Goal: Navigation & Orientation: Find specific page/section

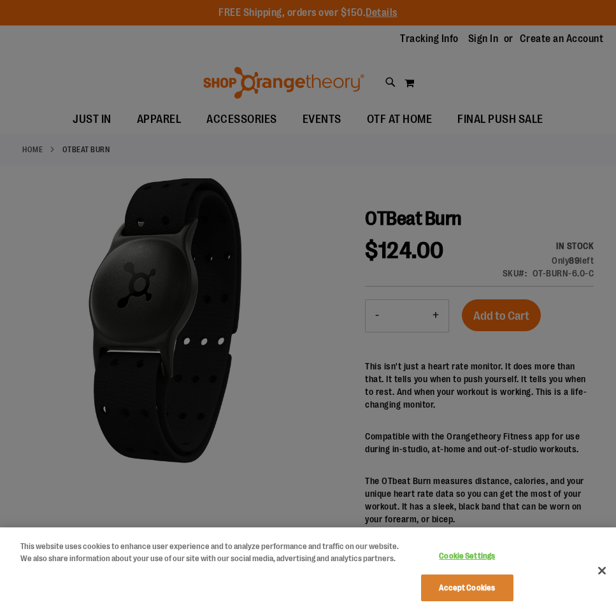
click at [575, 417] on div at bounding box center [308, 307] width 616 height 614
click at [607, 573] on button "Close" at bounding box center [602, 571] width 28 height 28
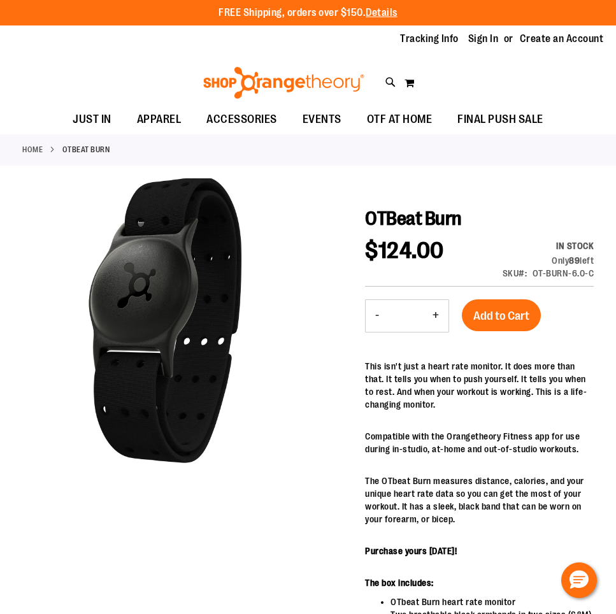
click at [562, 448] on p "Compatible with the Orangetheory Fitness app for use during in-studio, at-home …" at bounding box center [479, 442] width 229 height 25
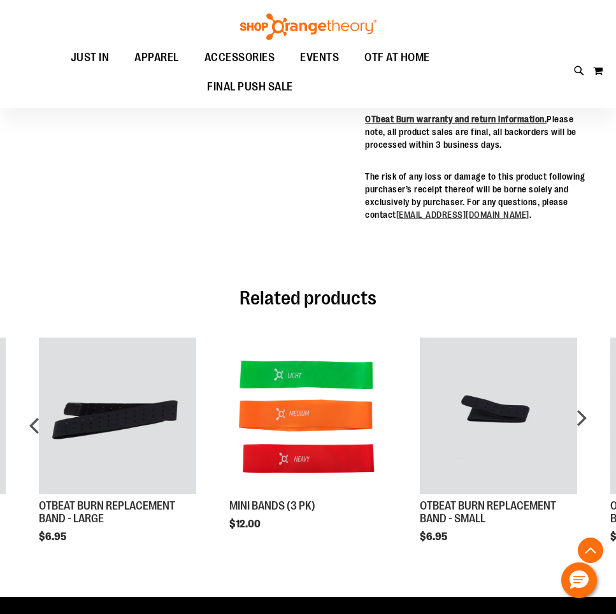
scroll to position [652, 0]
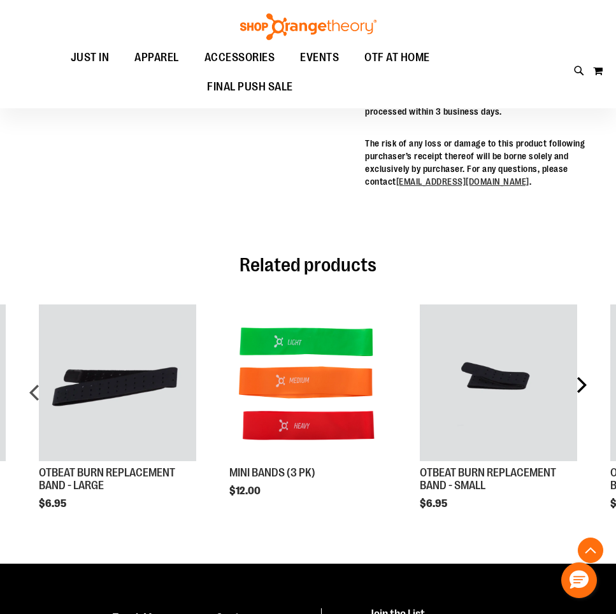
click at [581, 380] on div "next" at bounding box center [580, 397] width 25 height 224
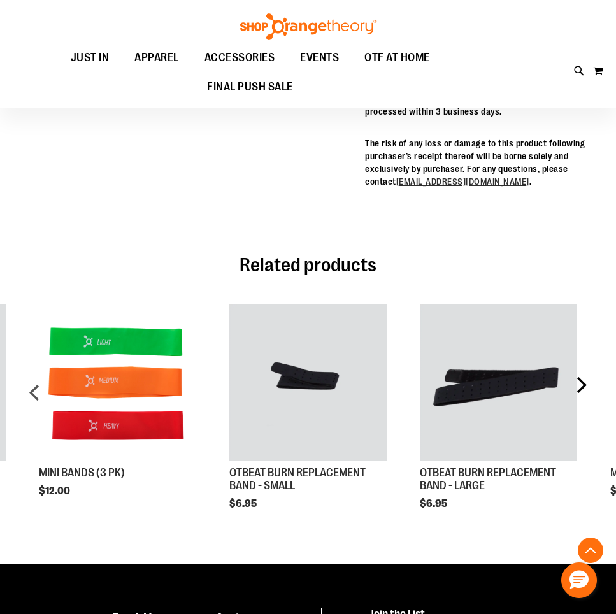
click at [581, 380] on div "next" at bounding box center [580, 397] width 25 height 224
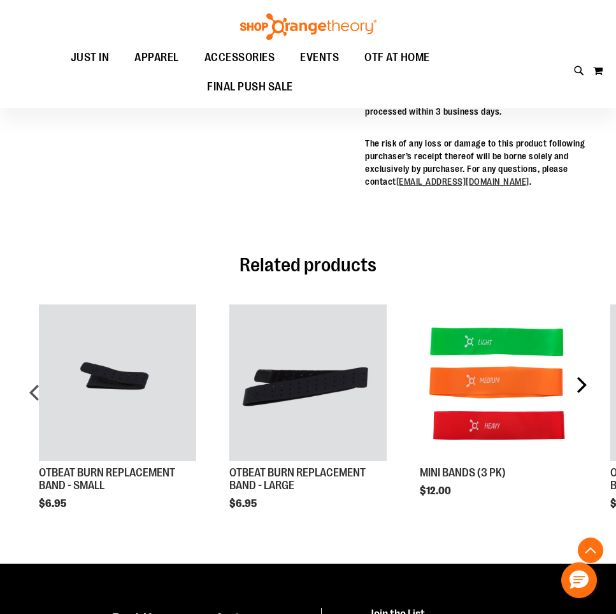
click at [581, 380] on div "next" at bounding box center [580, 397] width 25 height 224
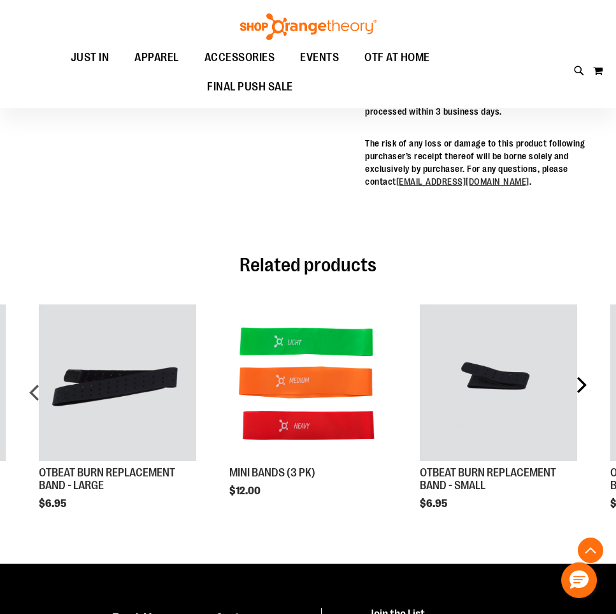
click at [581, 380] on div "next" at bounding box center [580, 397] width 25 height 224
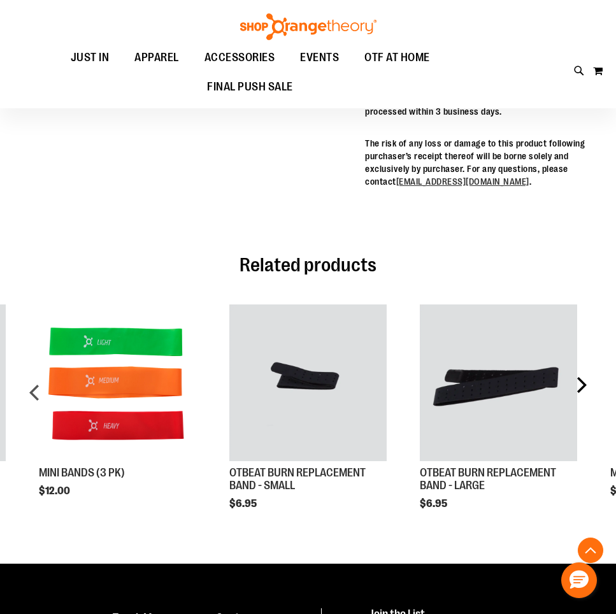
click at [580, 382] on div "next" at bounding box center [580, 397] width 25 height 224
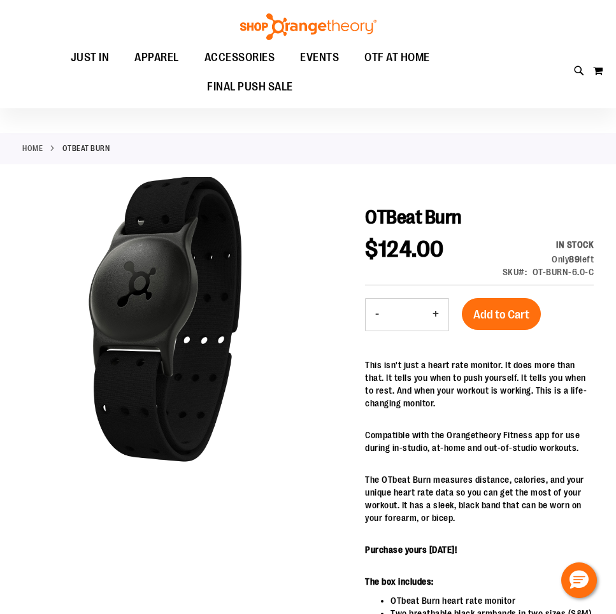
scroll to position [0, 0]
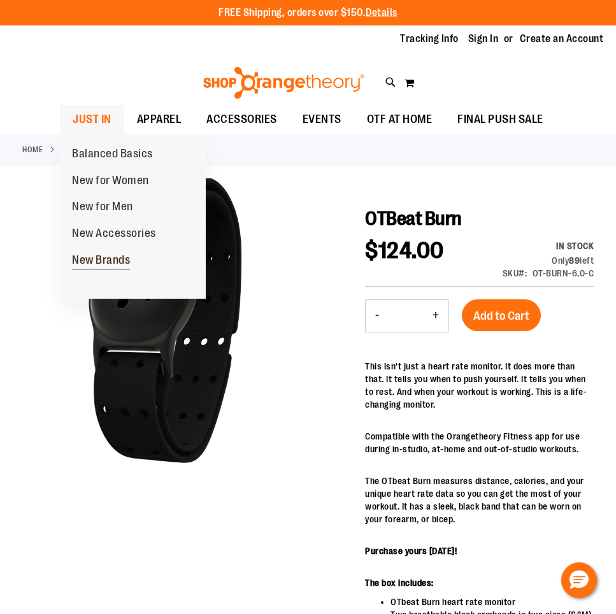
click at [105, 254] on span "New Brands" at bounding box center [101, 262] width 58 height 16
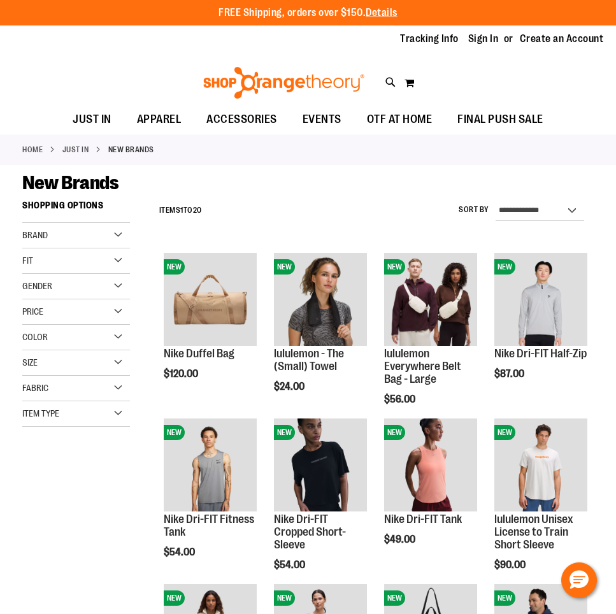
click at [36, 148] on link "Home" at bounding box center [32, 149] width 20 height 11
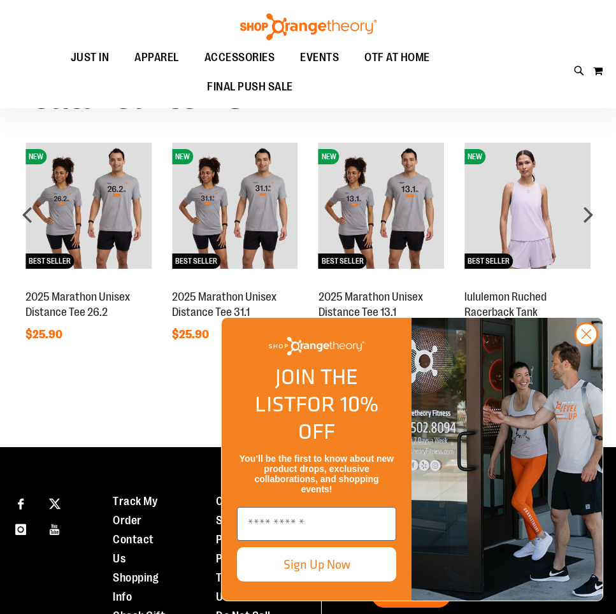
scroll to position [859, 0]
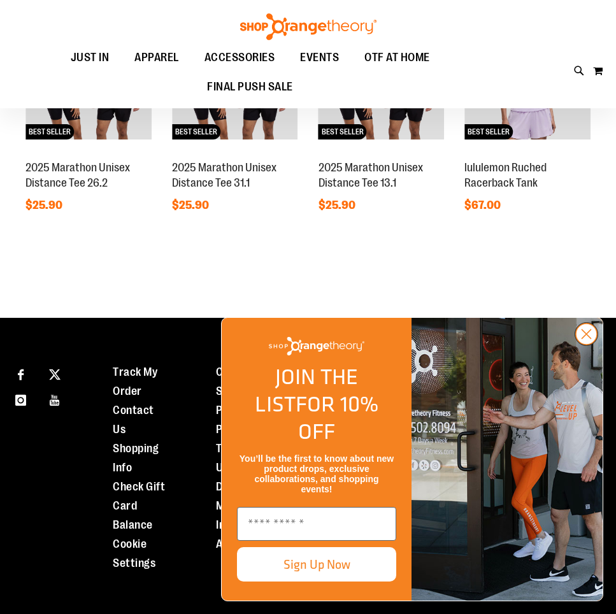
click at [587, 339] on icon "Close dialog" at bounding box center [586, 334] width 9 height 9
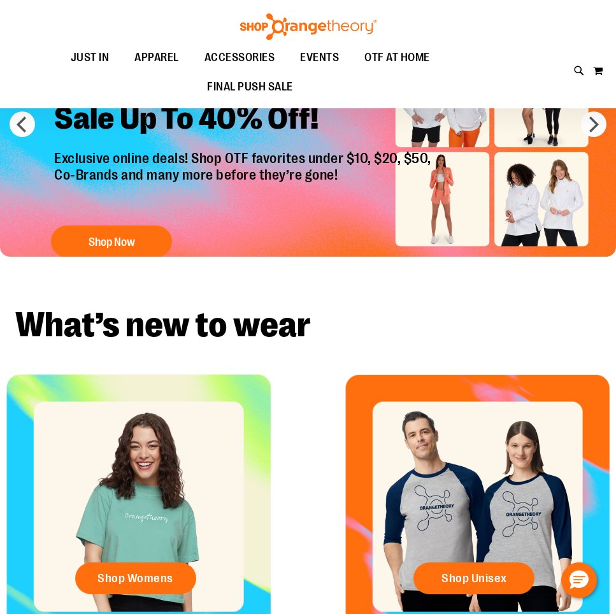
scroll to position [0, 0]
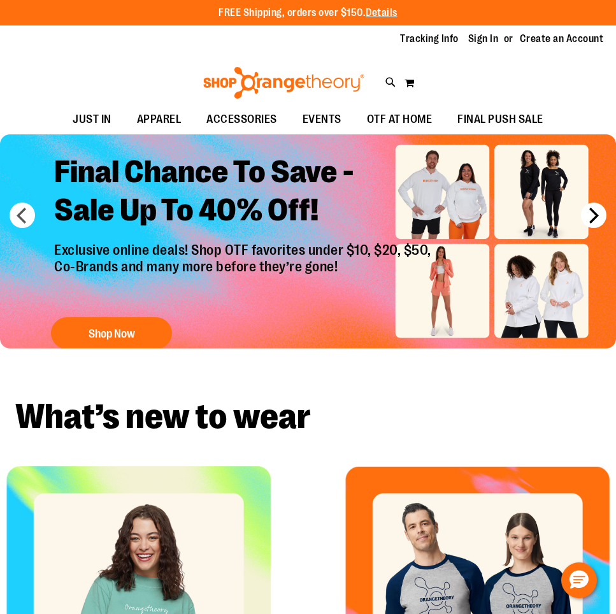
click at [595, 215] on button "next" at bounding box center [593, 215] width 25 height 25
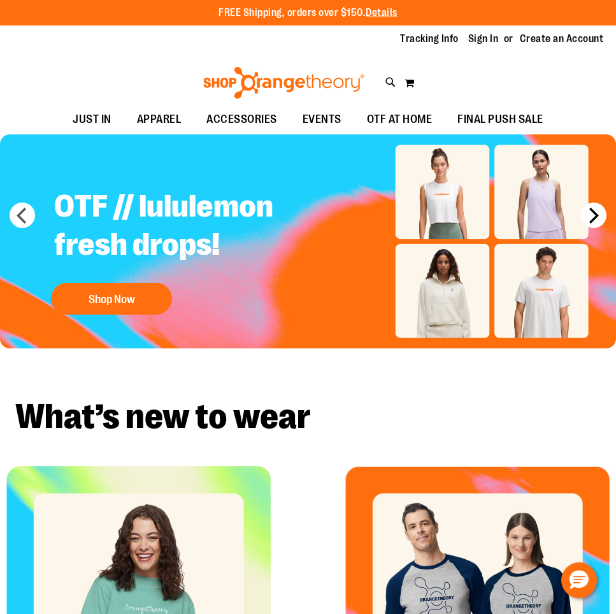
click at [595, 215] on button "next" at bounding box center [593, 215] width 25 height 25
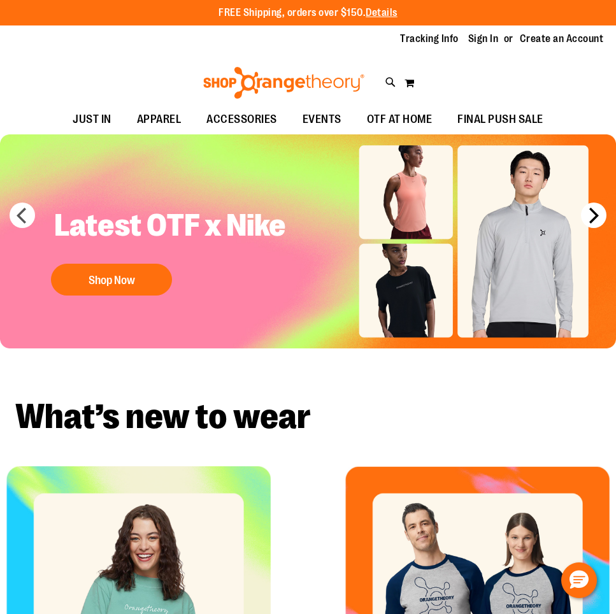
click at [595, 215] on button "next" at bounding box center [593, 215] width 25 height 25
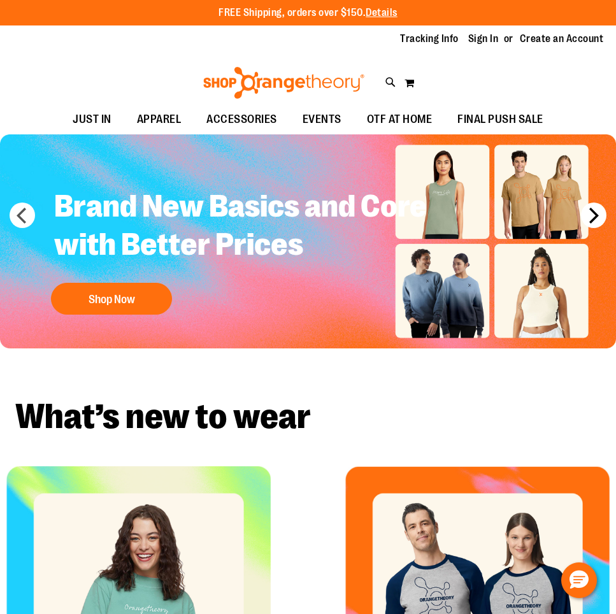
click at [595, 215] on button "next" at bounding box center [593, 215] width 25 height 25
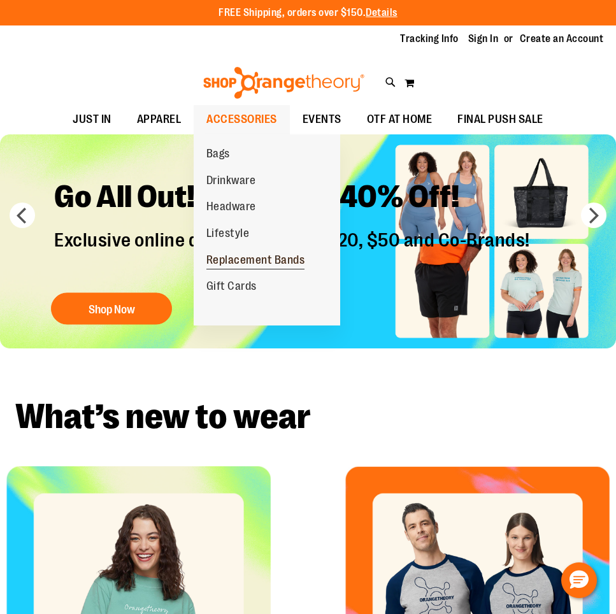
click at [255, 260] on span "Replacement Bands" at bounding box center [255, 262] width 99 height 16
